Goal: Transaction & Acquisition: Book appointment/travel/reservation

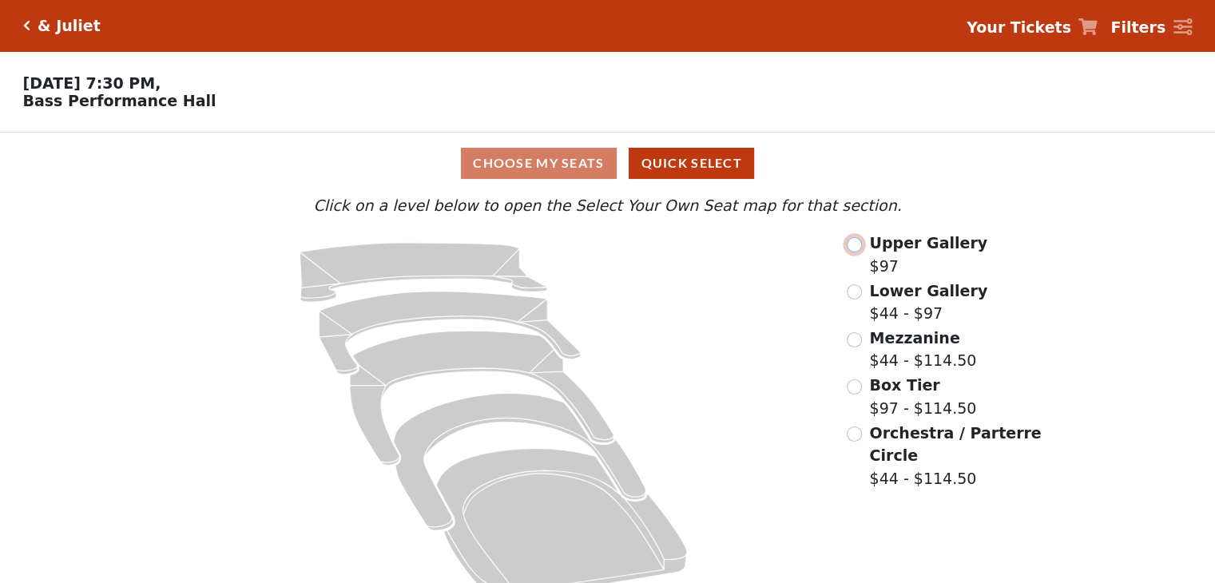
click at [854, 247] on input "radio" at bounding box center [853, 244] width 15 height 15
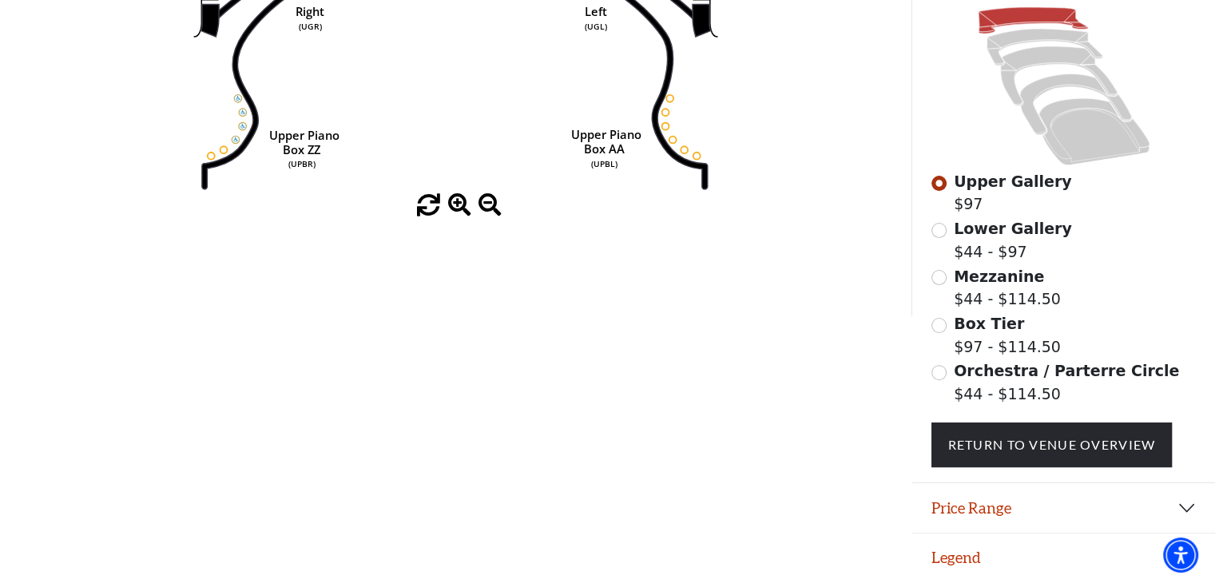
scroll to position [407, 0]
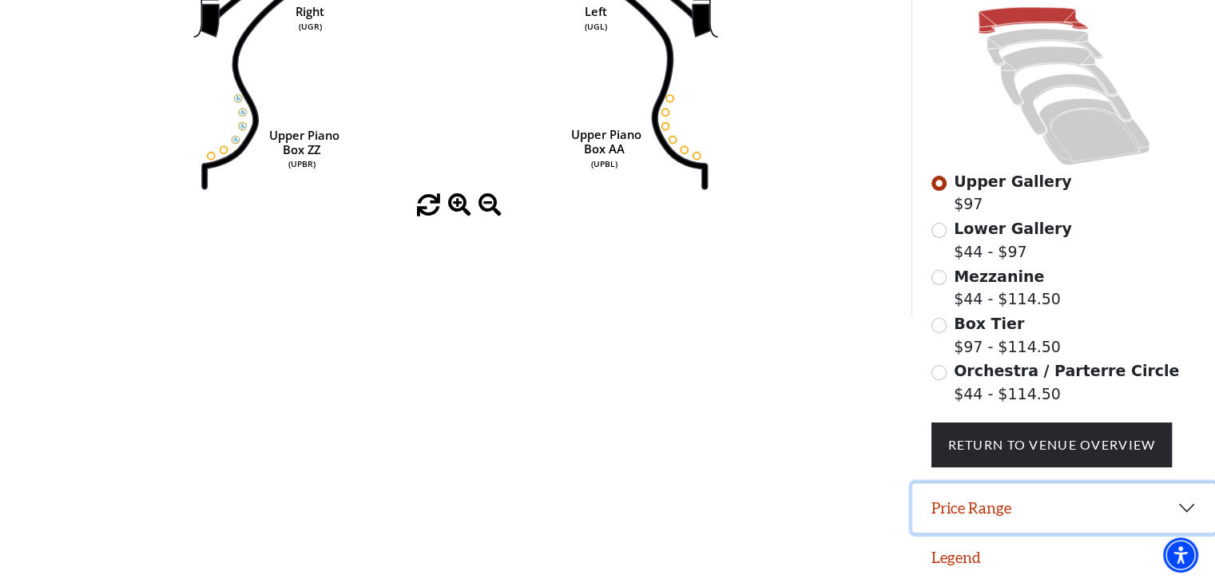
click at [1179, 501] on button "Price Range" at bounding box center [1063, 508] width 303 height 50
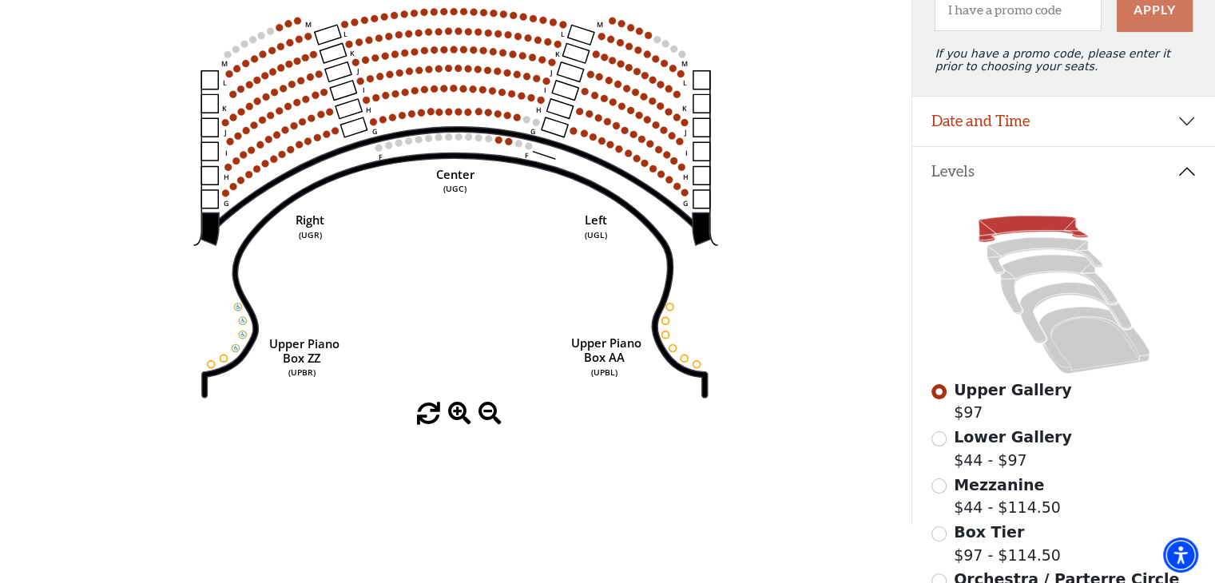
scroll to position [325, 0]
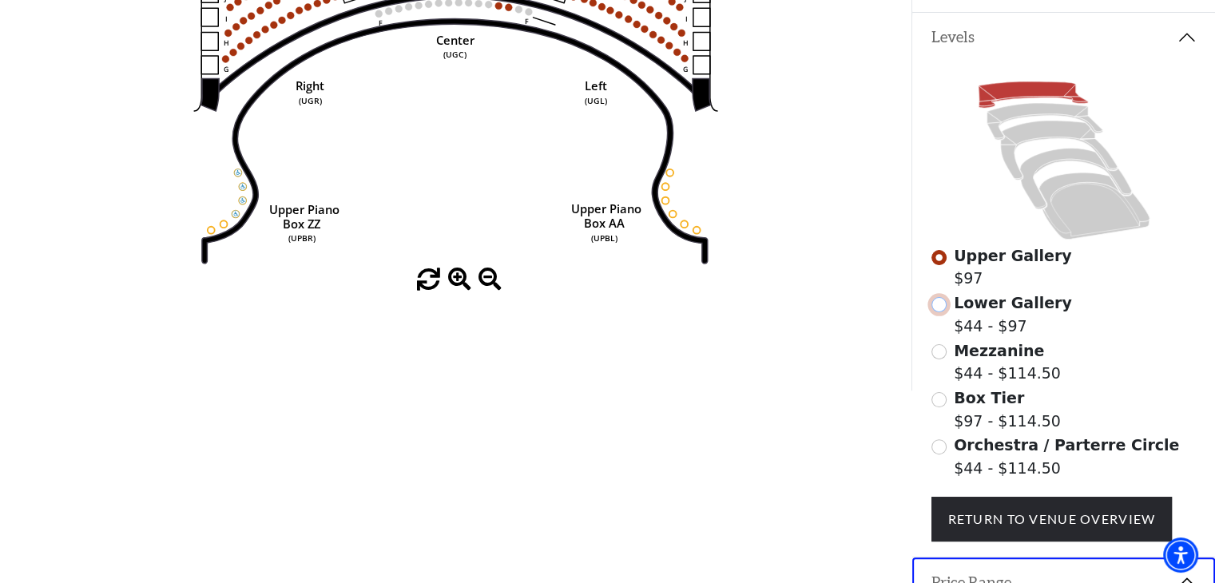
click at [933, 311] on input "Lower Gallery$44 - $97\a" at bounding box center [938, 304] width 15 height 15
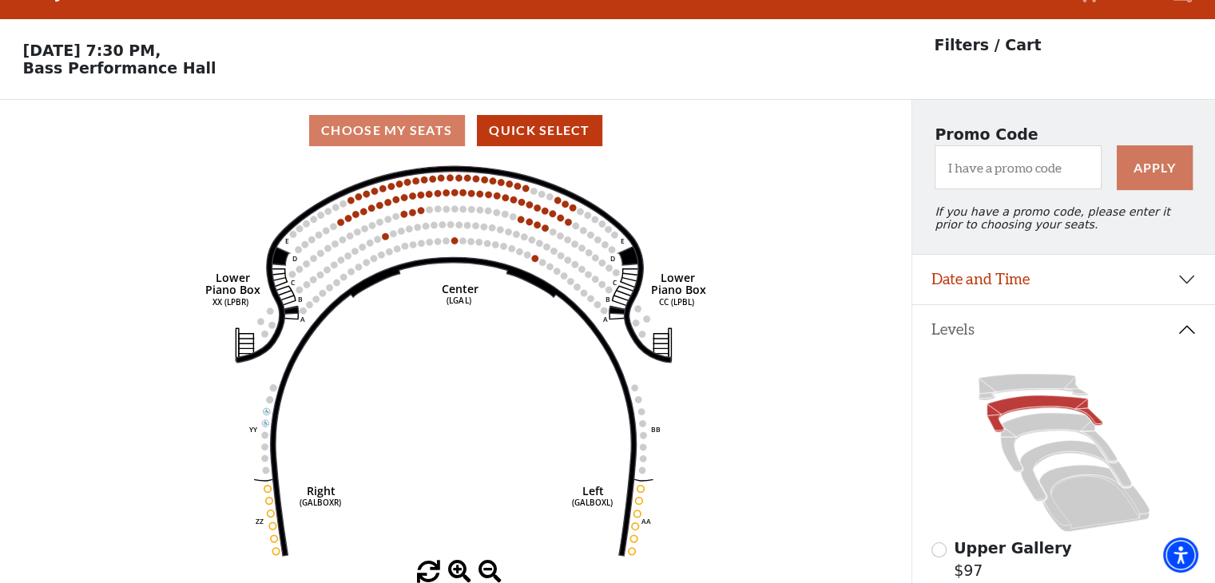
scroll to position [0, 0]
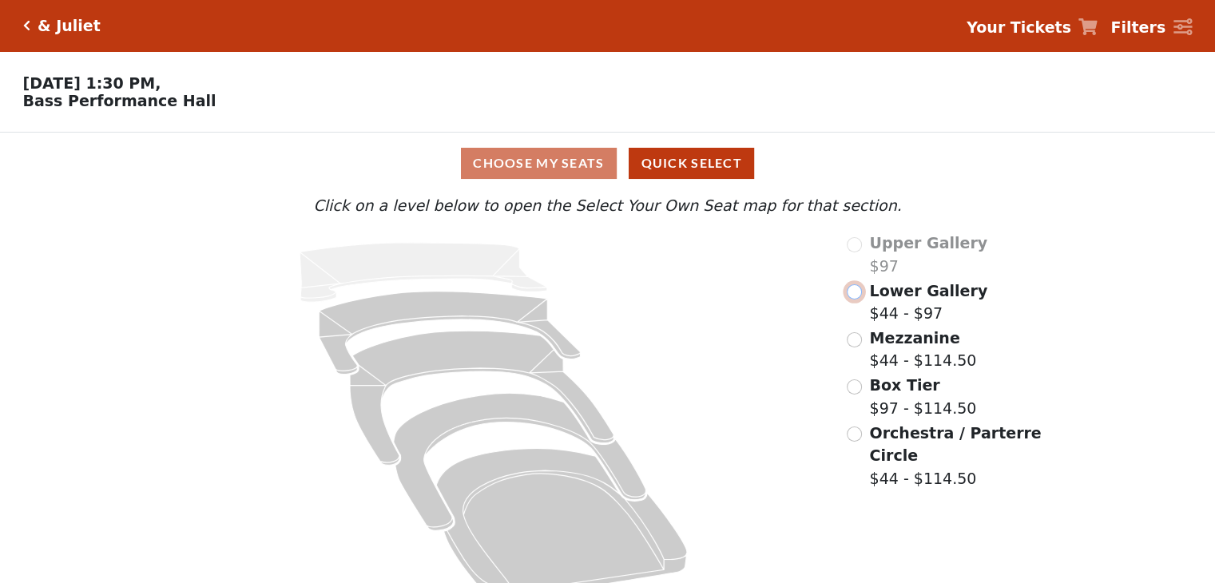
click at [854, 295] on input "radio" at bounding box center [853, 291] width 15 height 15
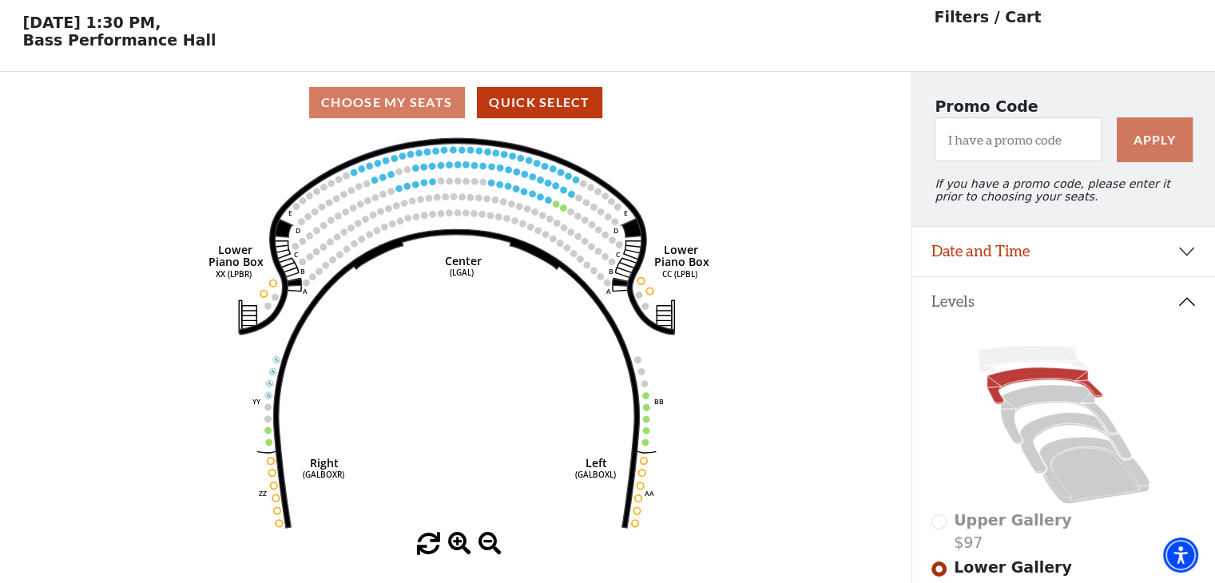
scroll to position [73, 0]
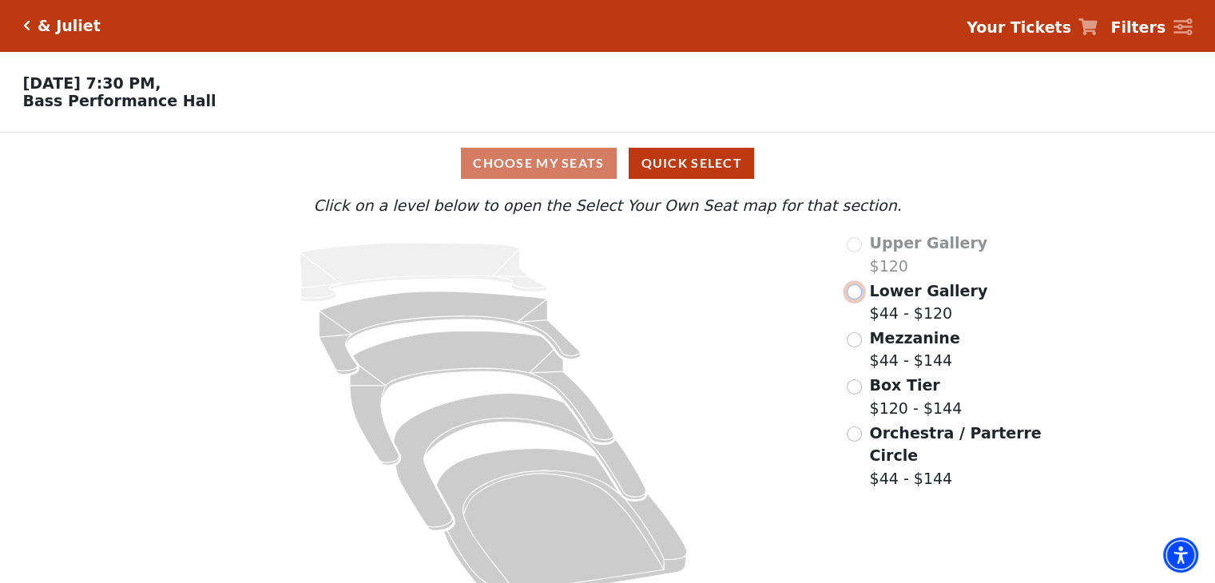
click at [854, 295] on input "Lower Gallery$44 - $120\a" at bounding box center [853, 291] width 15 height 15
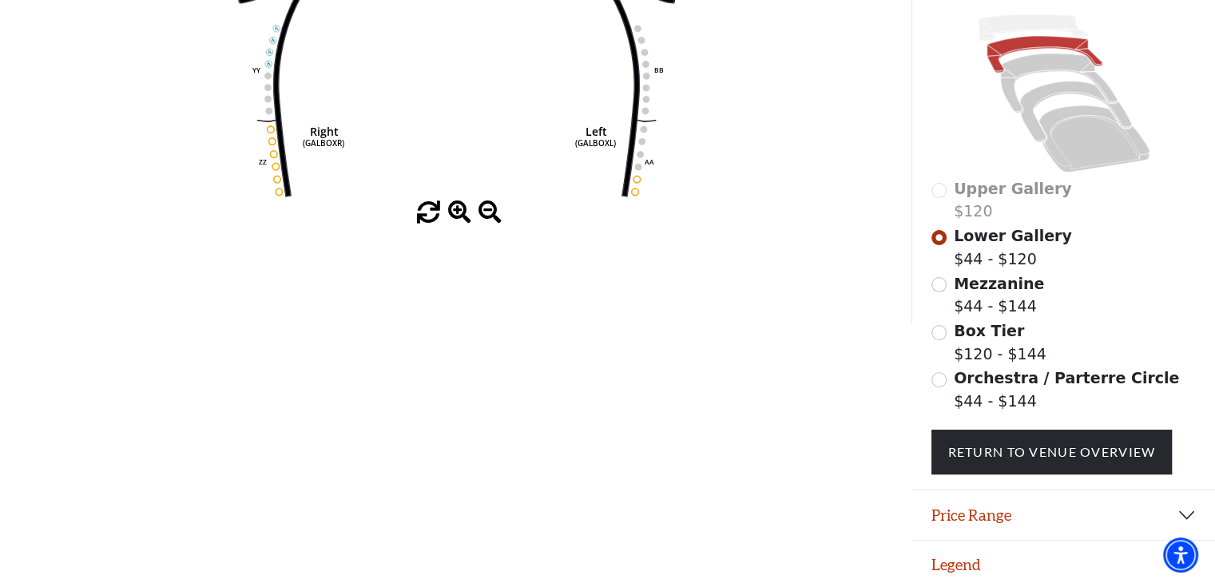
scroll to position [393, 0]
click at [939, 287] on input "Mezzanine$44 - $144\a" at bounding box center [938, 283] width 15 height 15
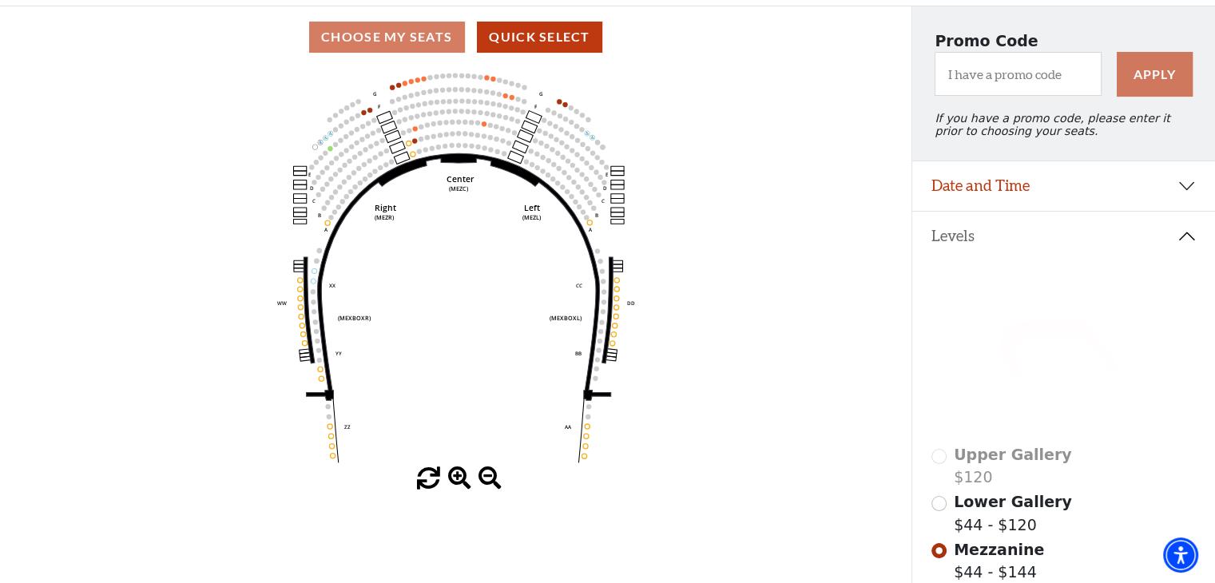
scroll to position [313, 0]
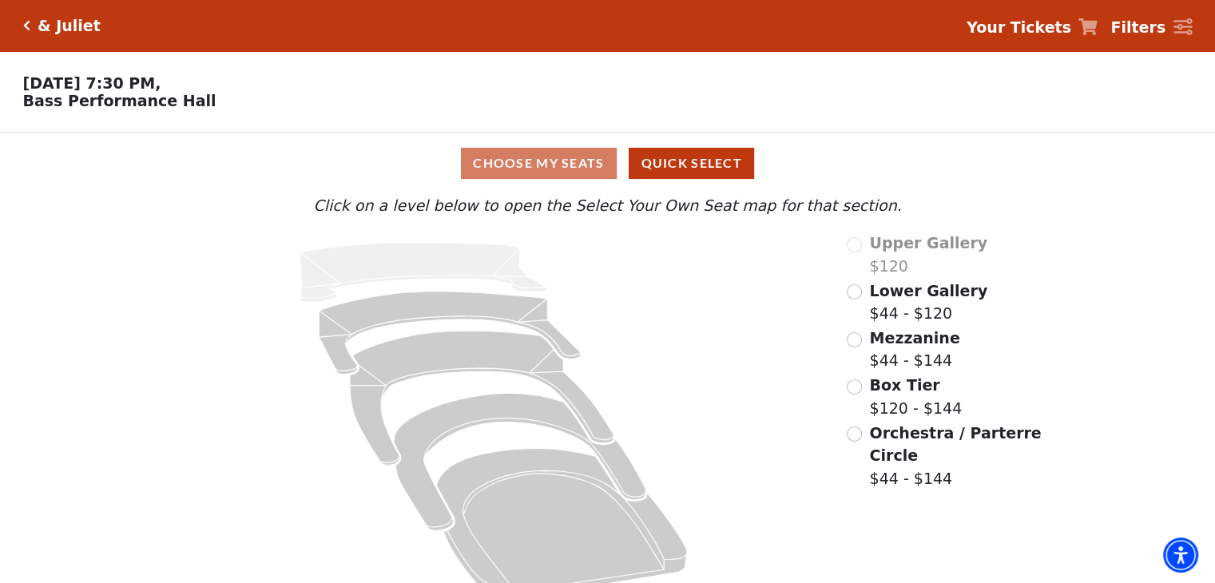
click at [852, 334] on div "Mezzanine $44 - $144" at bounding box center [944, 350] width 197 height 46
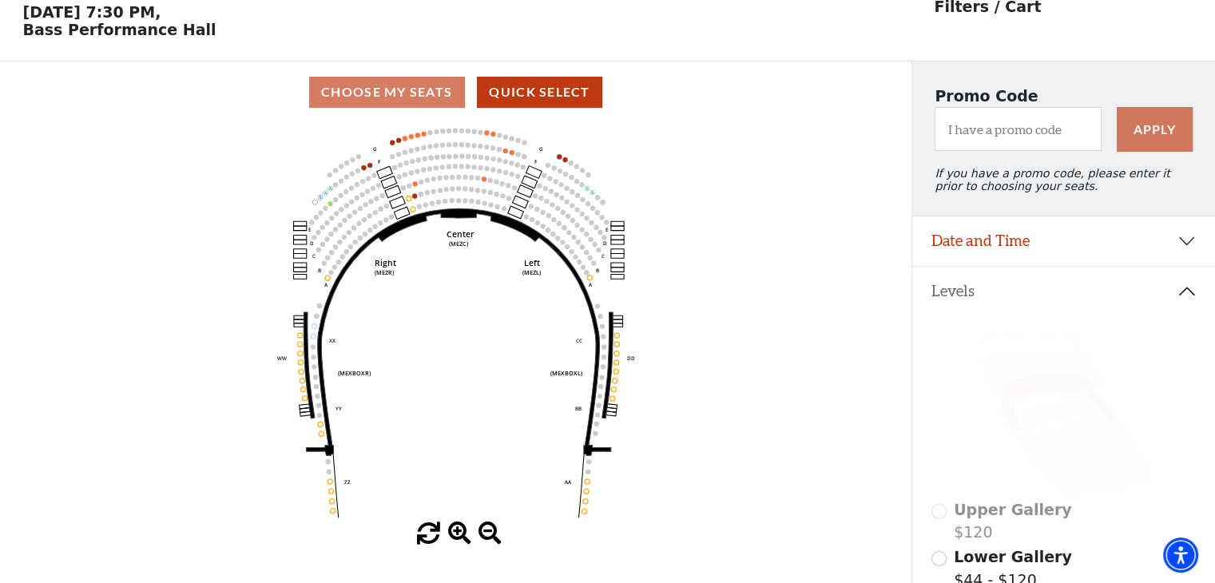
scroll to position [73, 0]
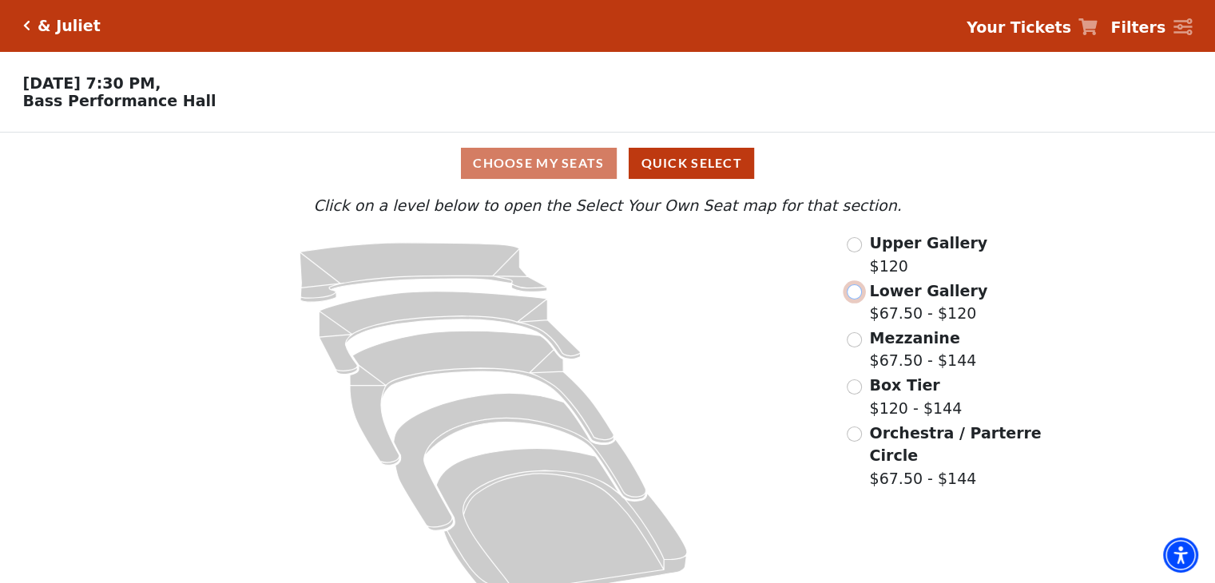
click at [854, 298] on input "Lower Gallery$67.50 - $120\a" at bounding box center [853, 291] width 15 height 15
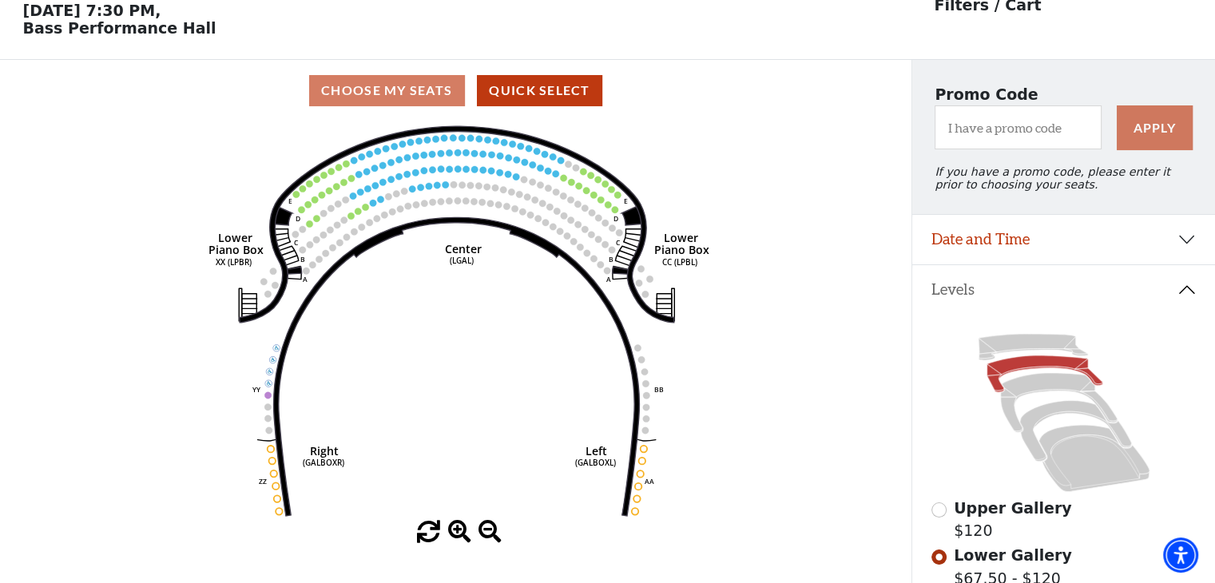
scroll to position [73, 0]
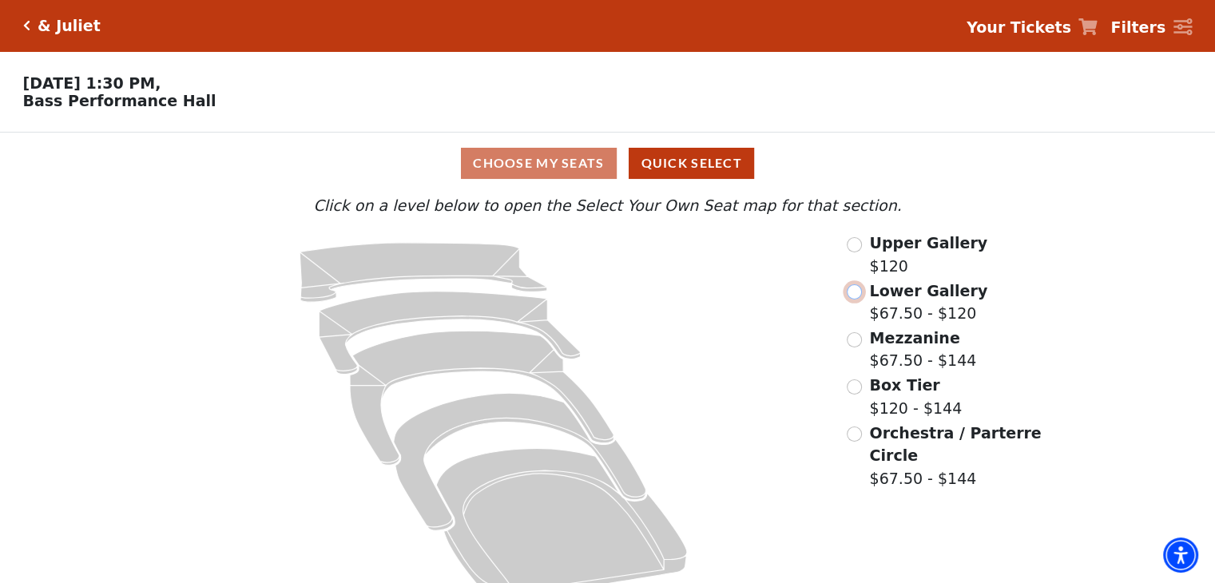
click at [848, 298] on input "Lower Gallery$67.50 - $120\a" at bounding box center [853, 291] width 15 height 15
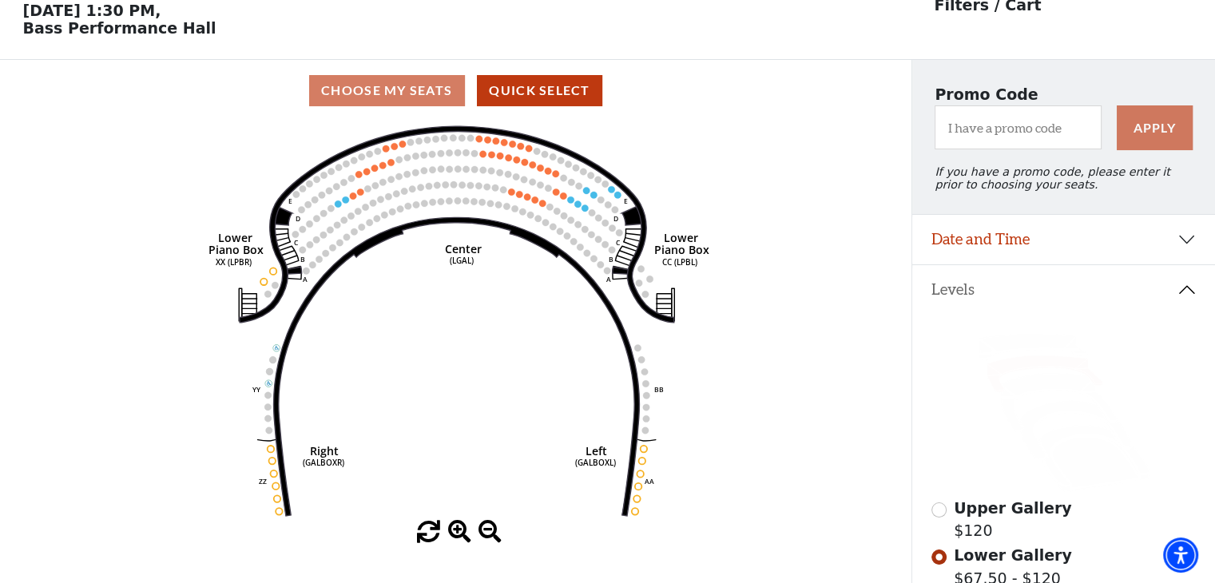
scroll to position [73, 0]
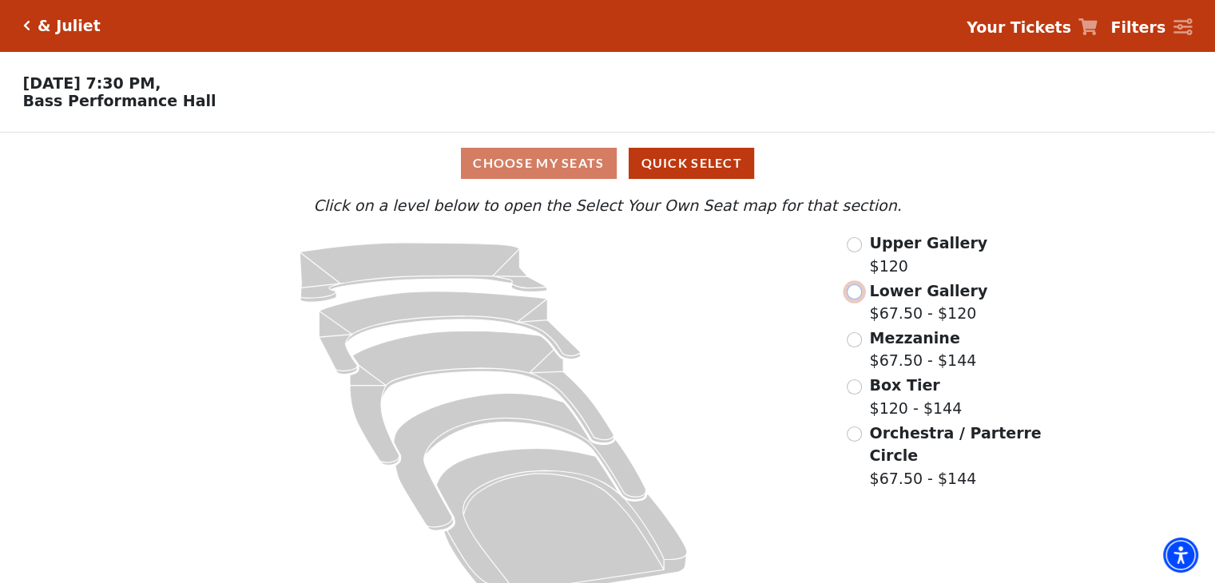
click at [859, 299] on input "Lower Gallery$67.50 - $120\a" at bounding box center [853, 291] width 15 height 15
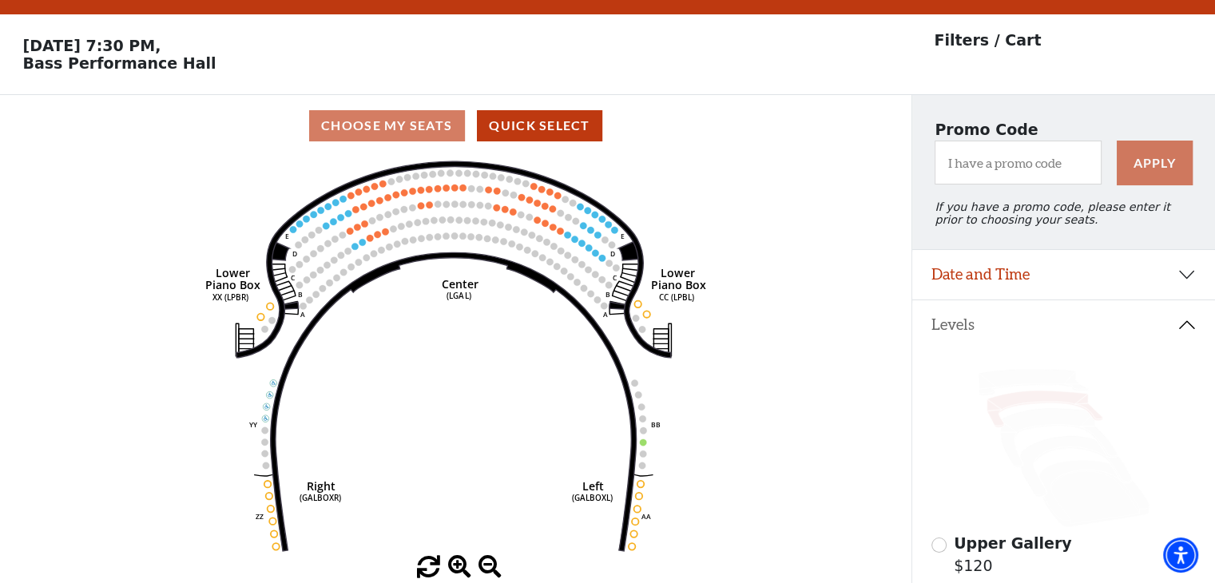
scroll to position [73, 0]
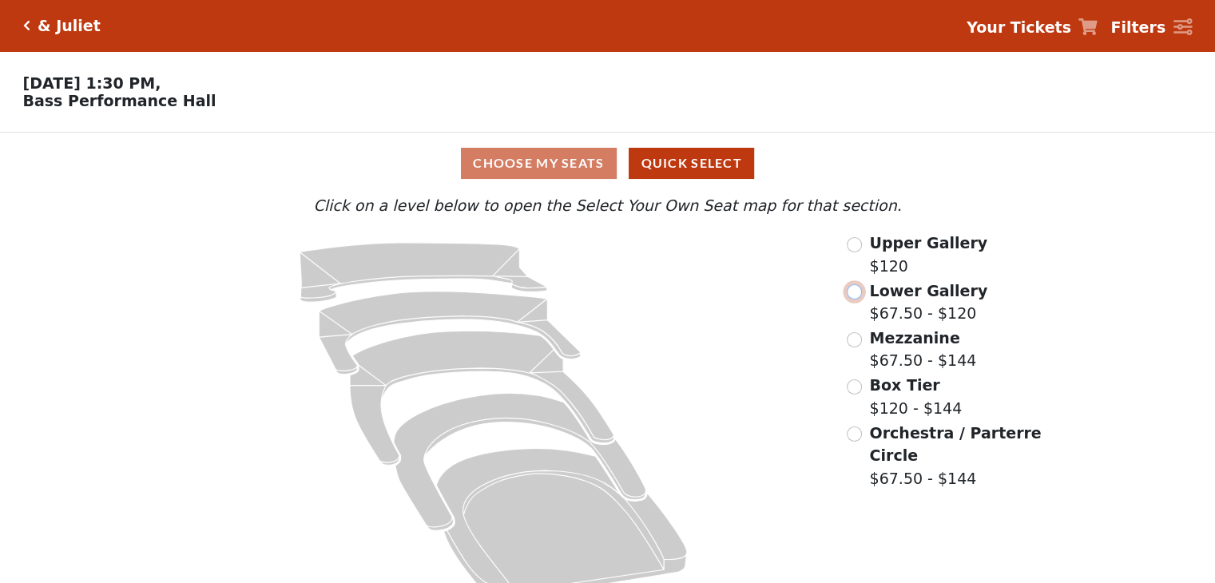
click at [853, 292] on input "radio" at bounding box center [853, 291] width 15 height 15
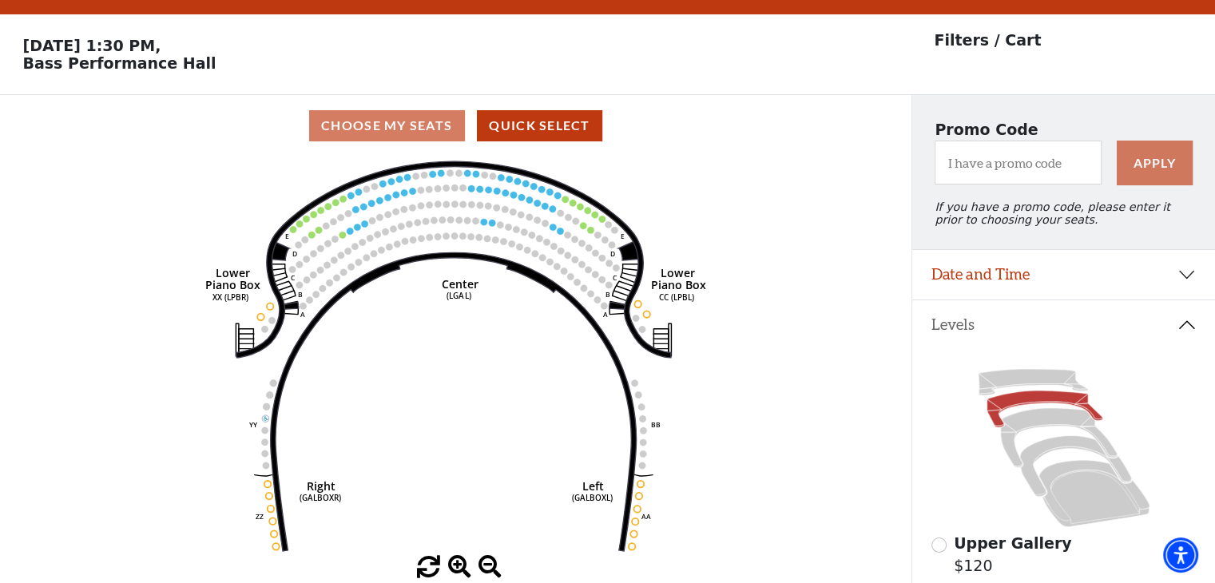
scroll to position [73, 0]
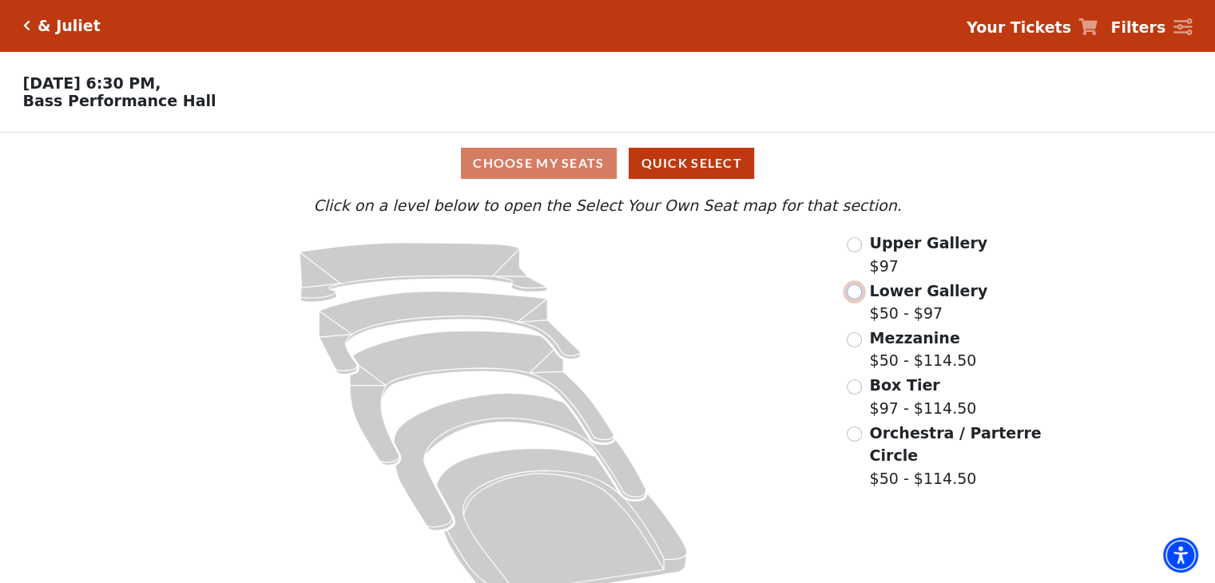
click at [859, 299] on input "Lower Gallery$50 - $97\a" at bounding box center [853, 291] width 15 height 15
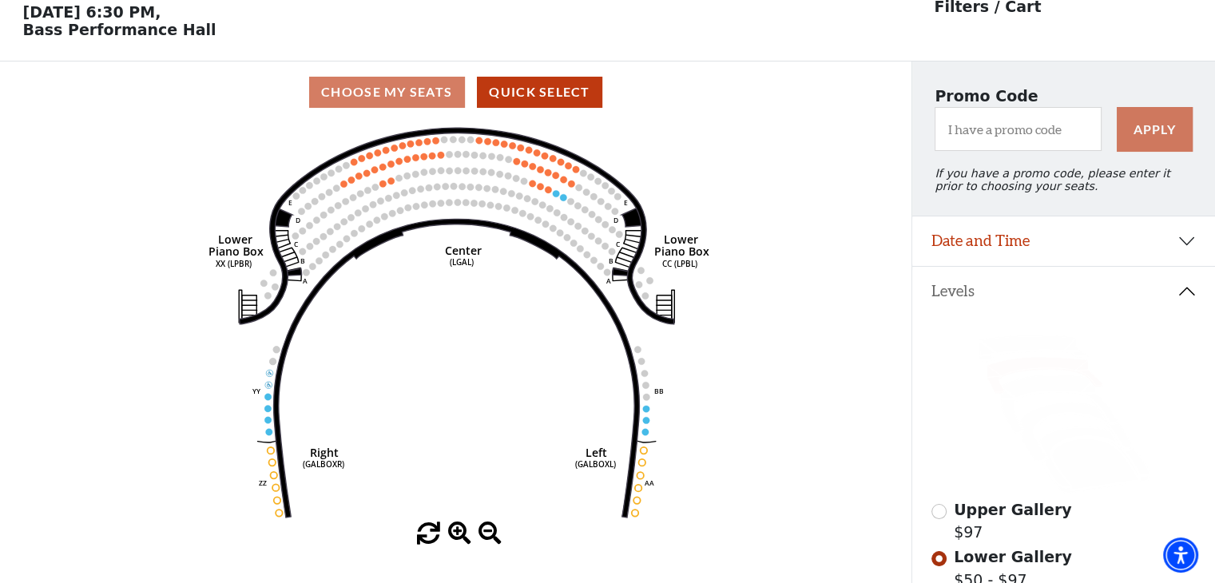
scroll to position [73, 0]
